Goal: Task Accomplishment & Management: Manage account settings

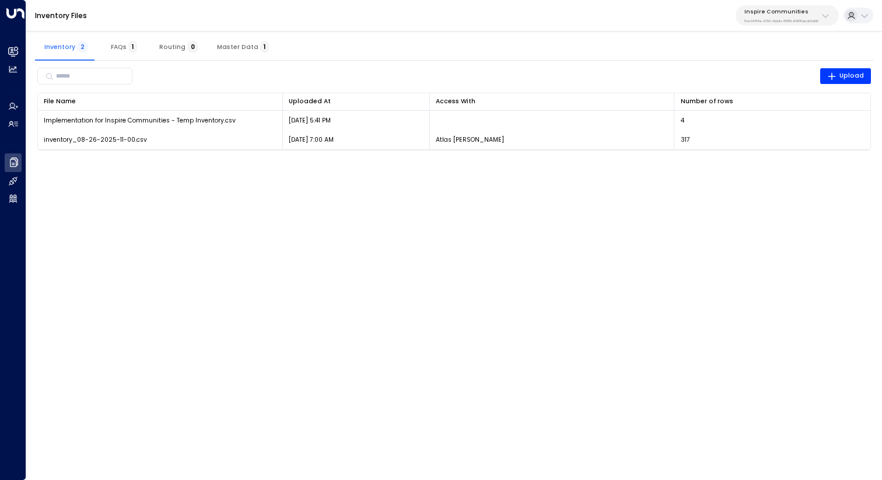
click at [797, 13] on p "Inspire Communities" at bounding box center [782, 11] width 74 height 7
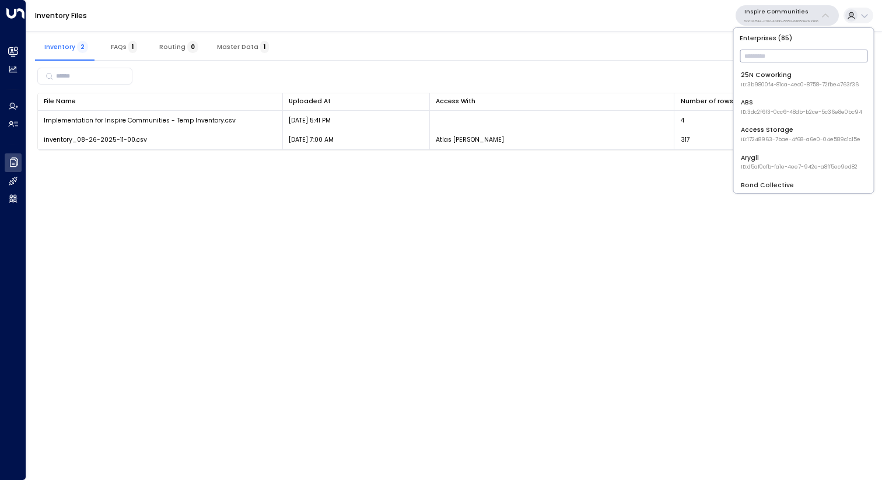
click at [775, 47] on input "text" at bounding box center [804, 56] width 128 height 19
type input "*********"
click at [764, 86] on span "ID: bc340fee-f559-48fc-84eb-70f3f6817ad8" at bounding box center [799, 85] width 116 height 8
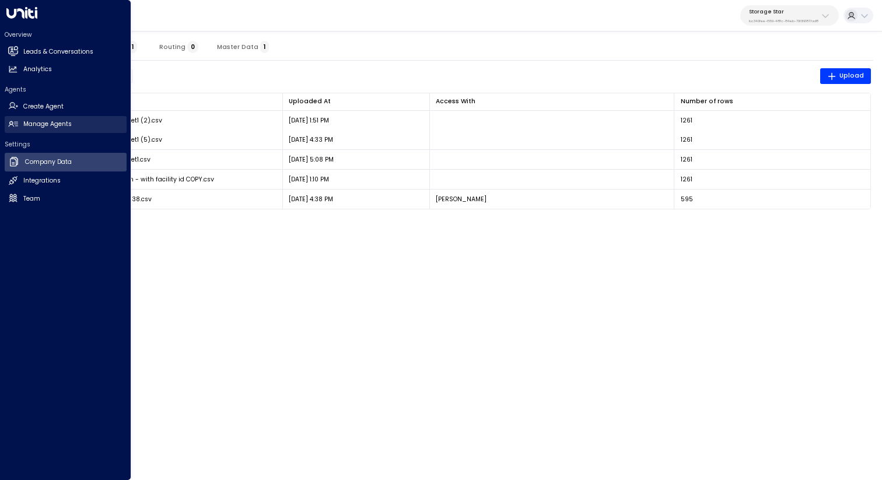
click at [39, 125] on h2 "Manage Agents" at bounding box center [47, 124] width 48 height 9
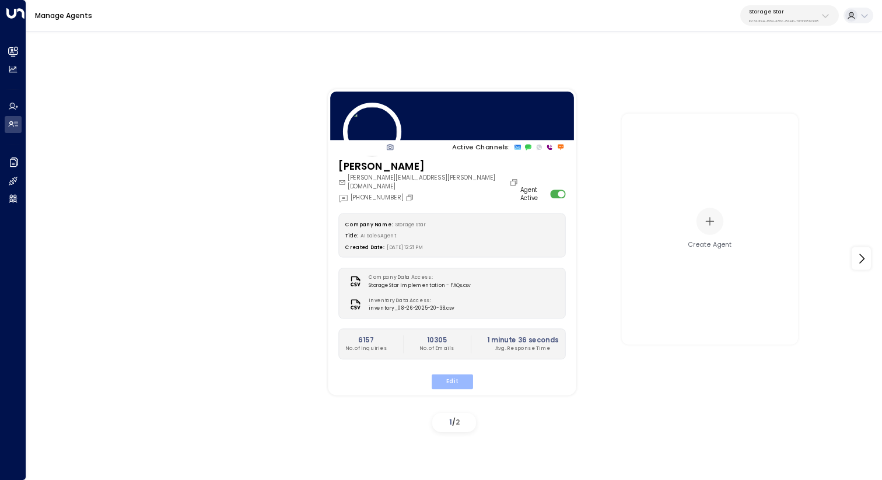
click at [445, 376] on button "Edit" at bounding box center [451, 381] width 41 height 15
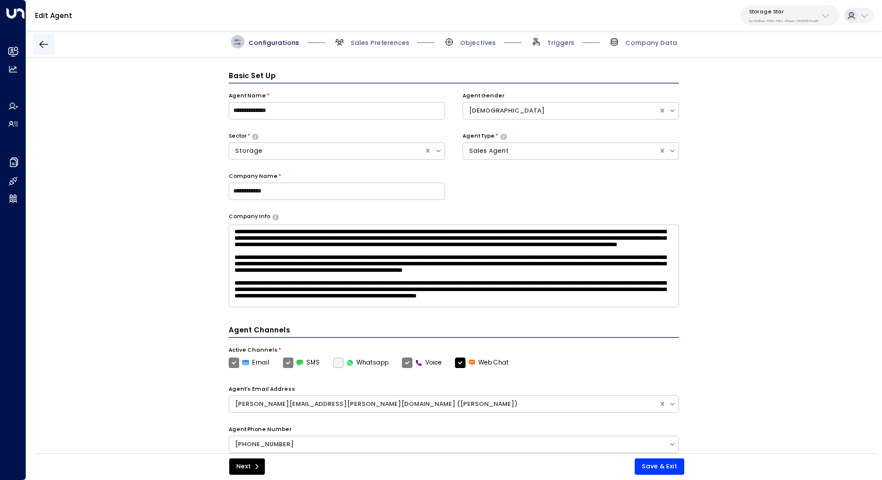
click at [44, 40] on icon "button" at bounding box center [44, 45] width 12 height 12
